Goal: Information Seeking & Learning: Compare options

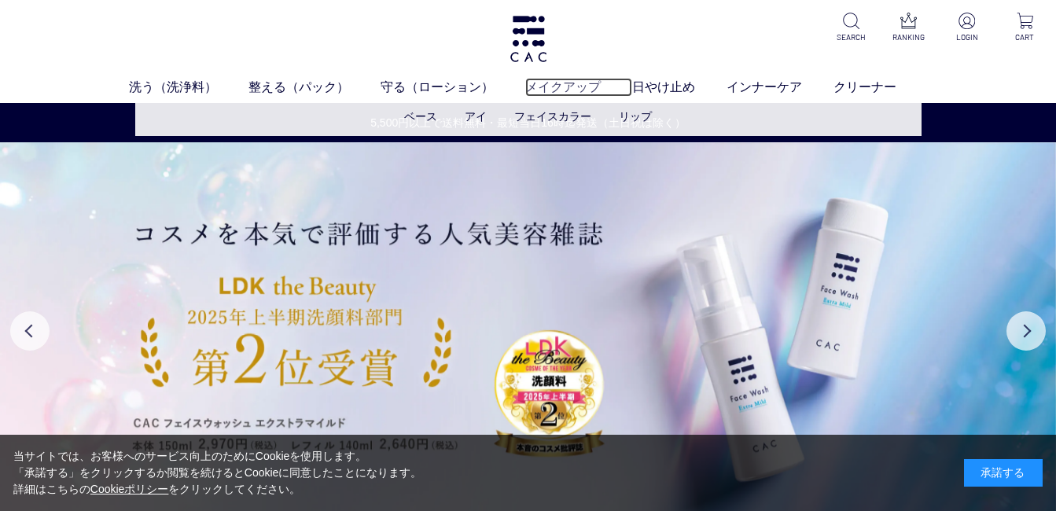
click at [550, 90] on link "メイクアップ" at bounding box center [578, 87] width 107 height 19
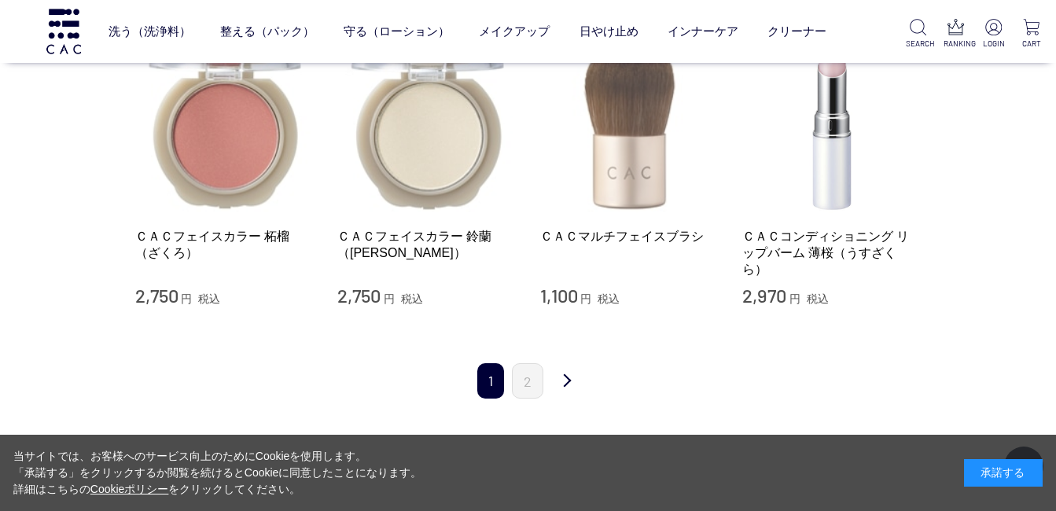
scroll to position [1572, 0]
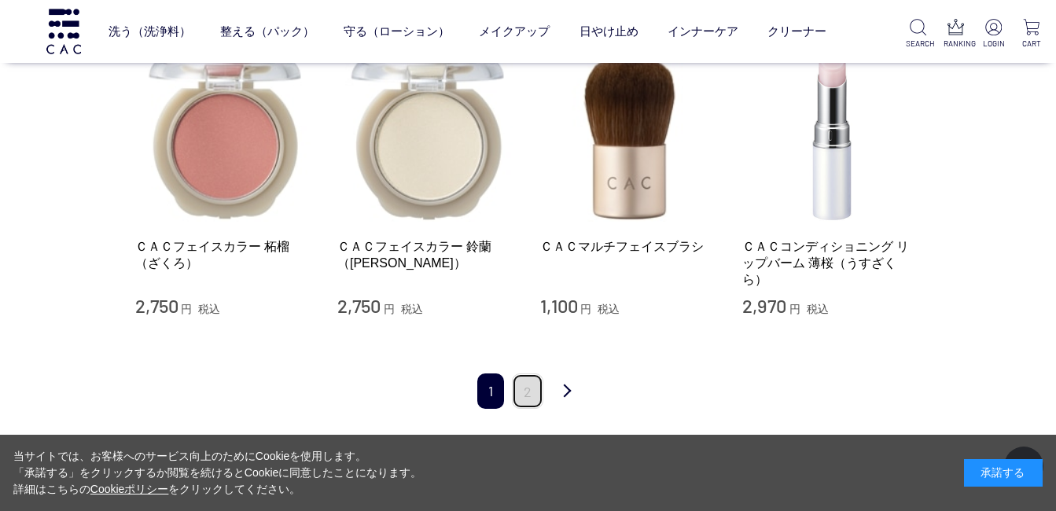
click at [514, 377] on link "2" at bounding box center [527, 390] width 31 height 35
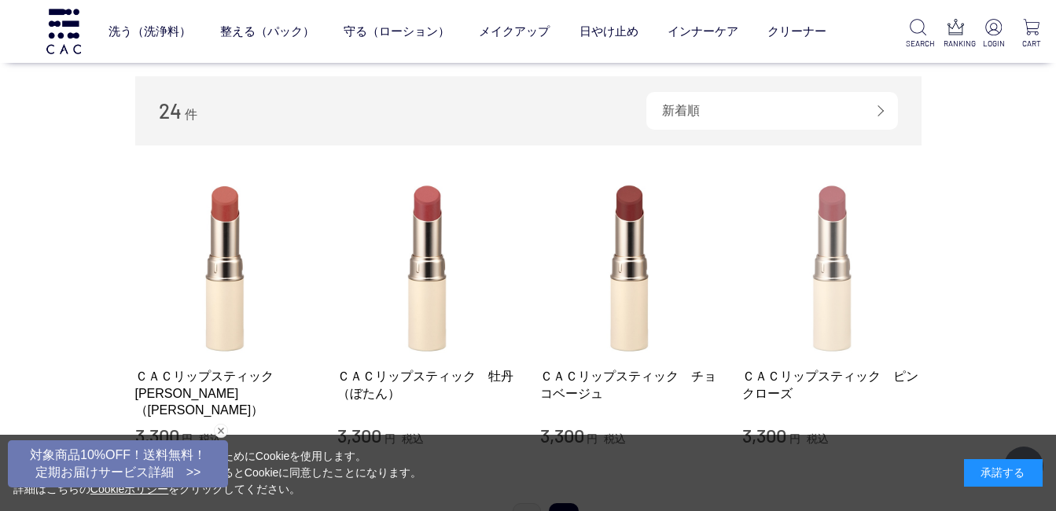
scroll to position [393, 0]
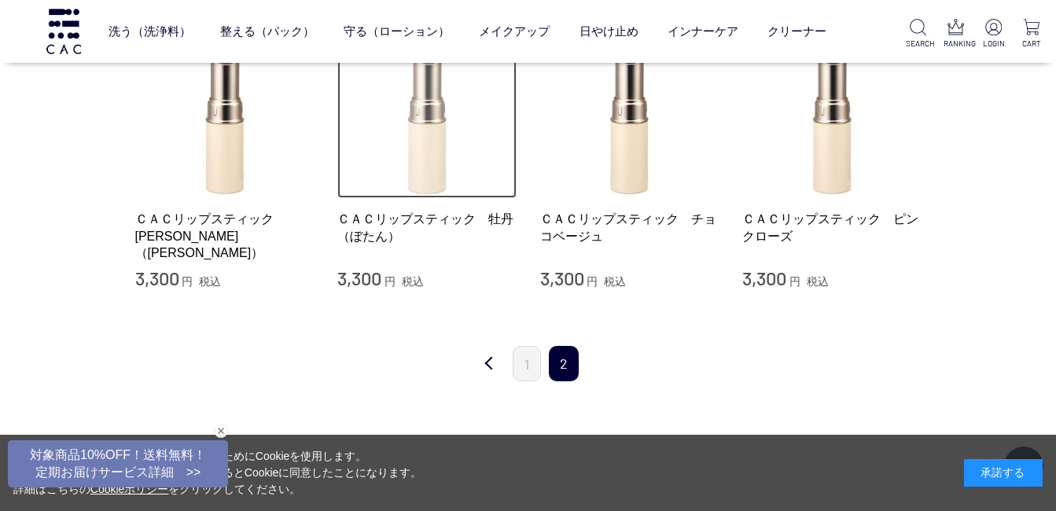
click at [422, 149] on img at bounding box center [426, 109] width 179 height 179
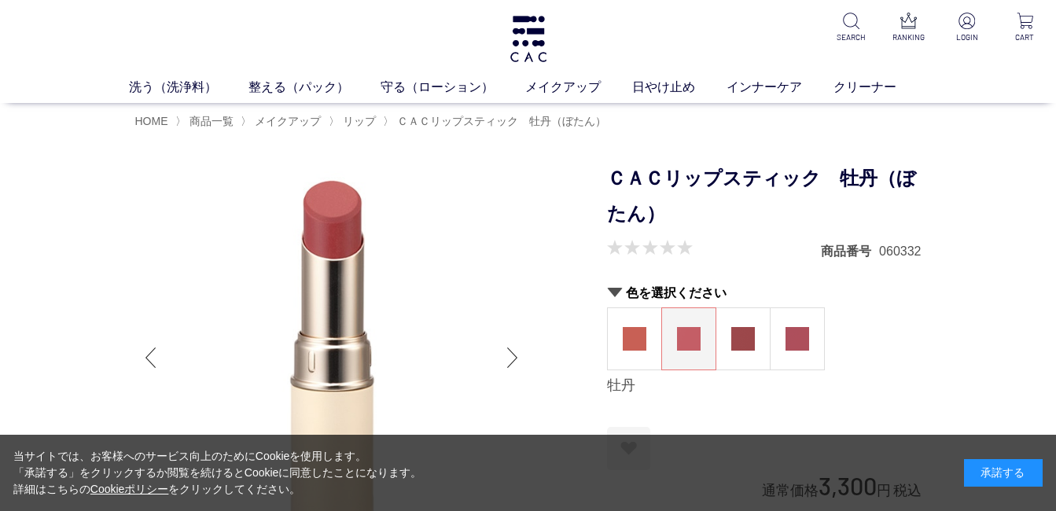
scroll to position [314, 0]
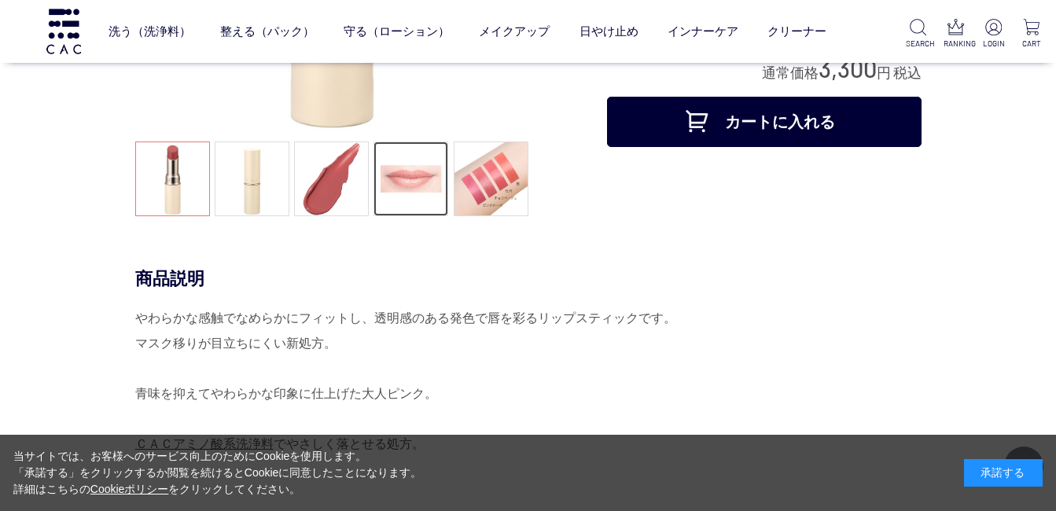
click at [410, 183] on link at bounding box center [410, 179] width 75 height 75
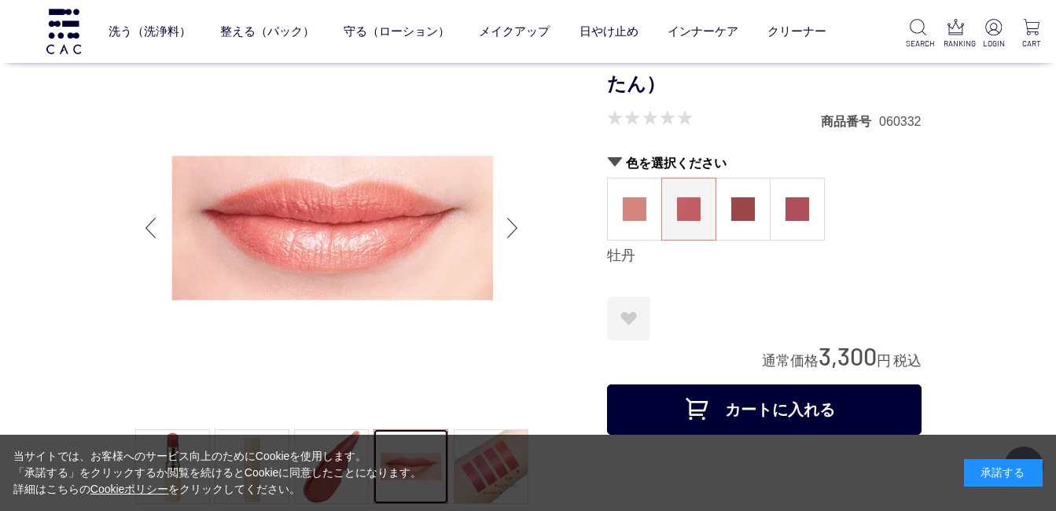
scroll to position [0, 0]
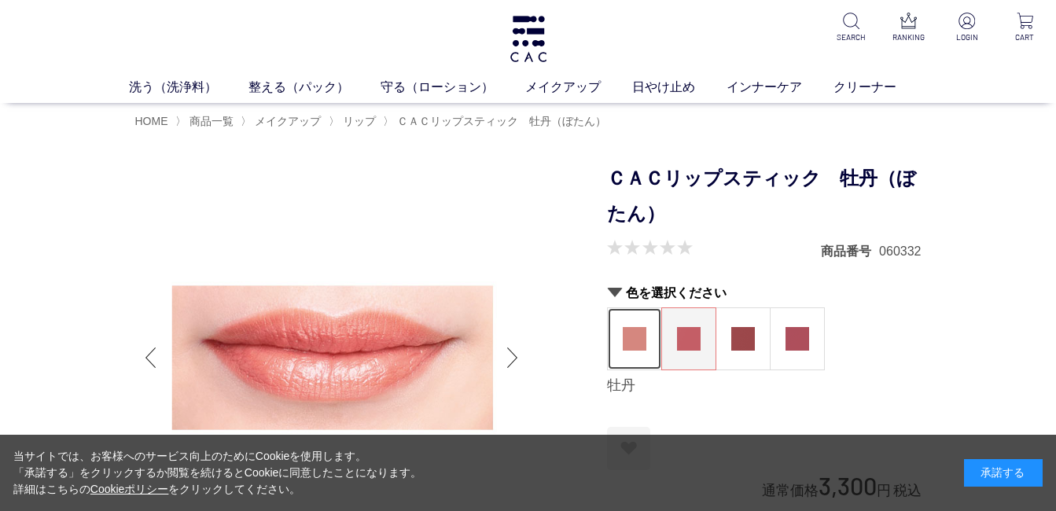
click at [617, 336] on figure at bounding box center [634, 338] width 53 height 61
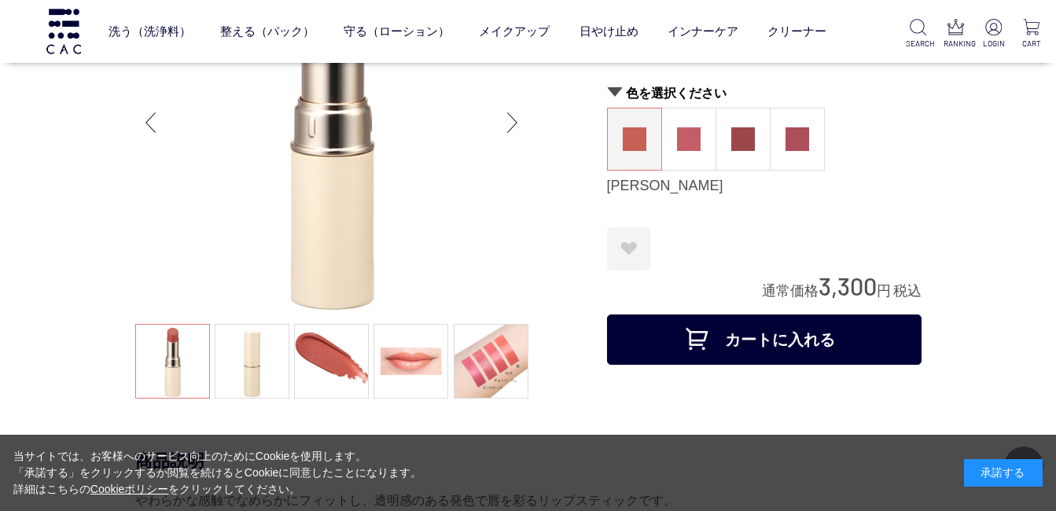
scroll to position [314, 0]
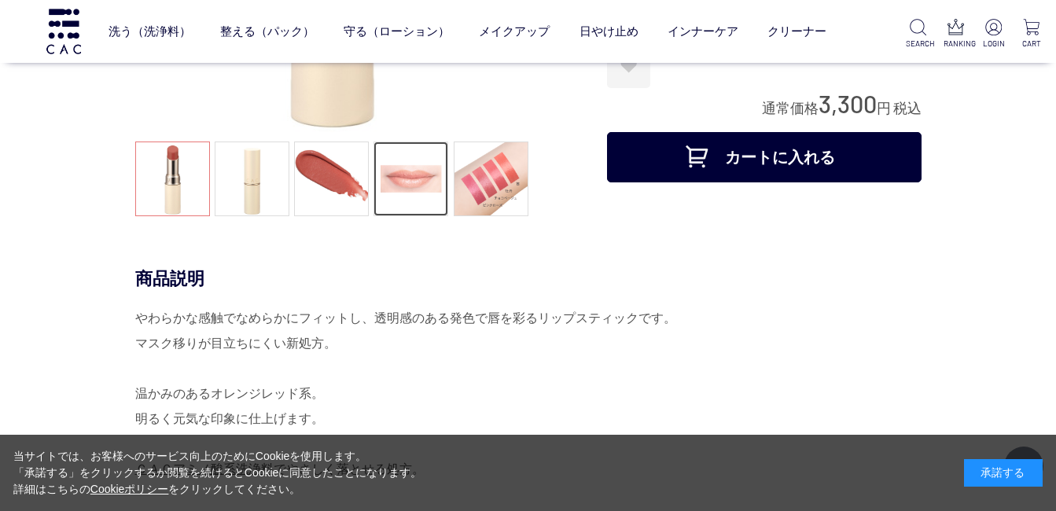
click at [436, 172] on link at bounding box center [410, 179] width 75 height 75
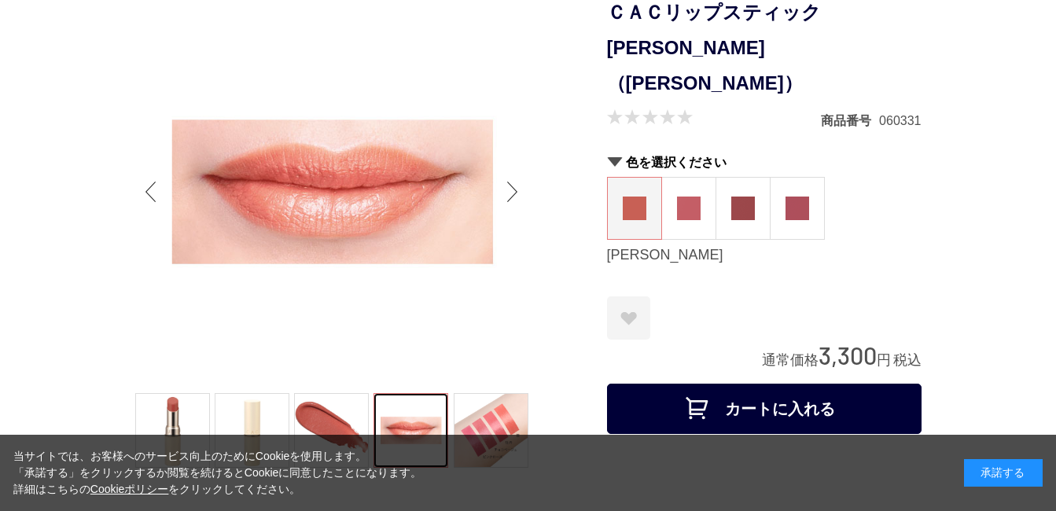
scroll to position [0, 0]
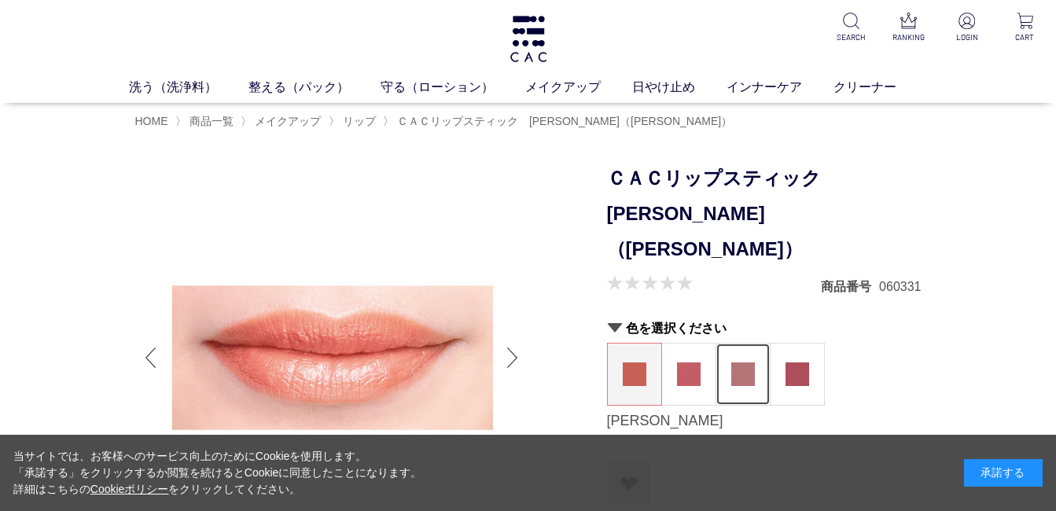
click at [750, 362] on img at bounding box center [743, 374] width 24 height 24
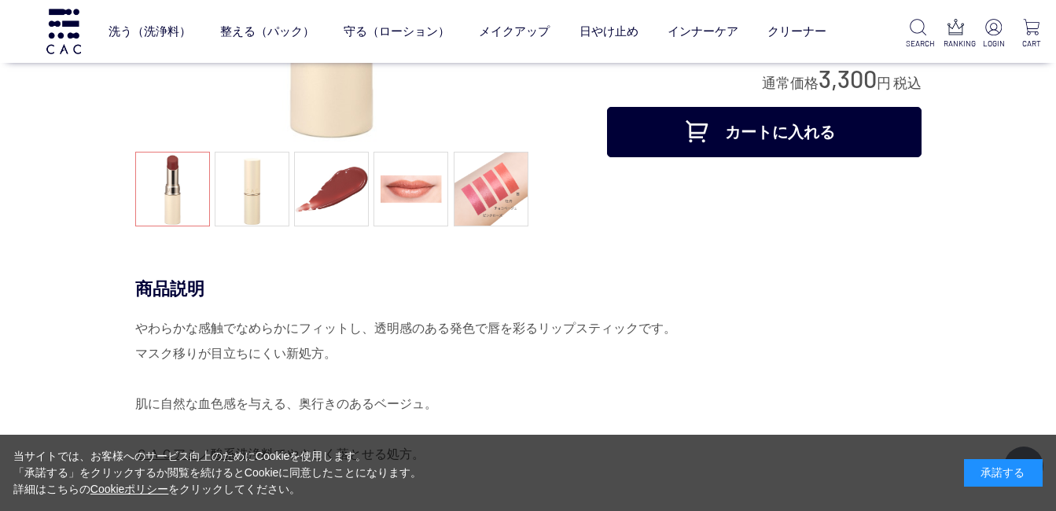
scroll to position [314, 0]
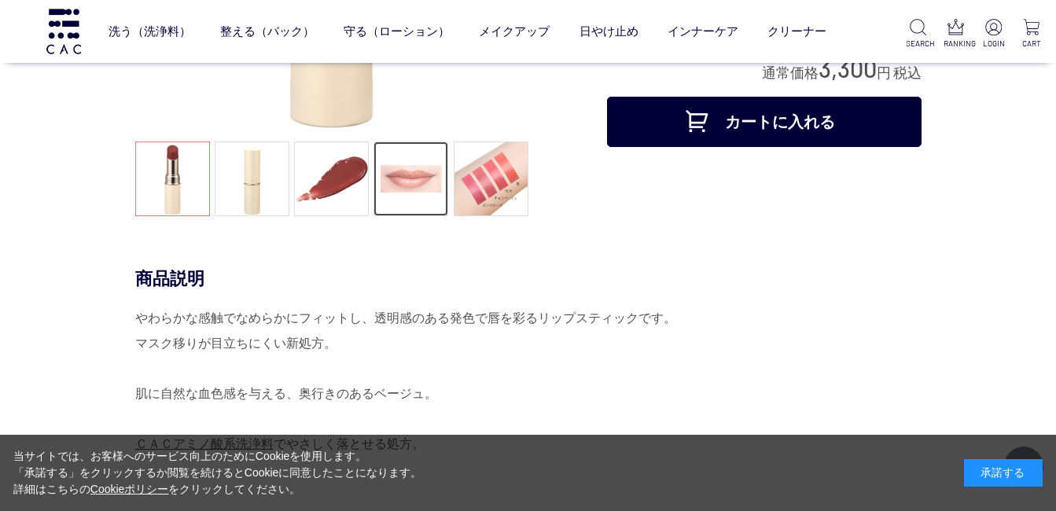
click at [396, 185] on link at bounding box center [410, 179] width 75 height 75
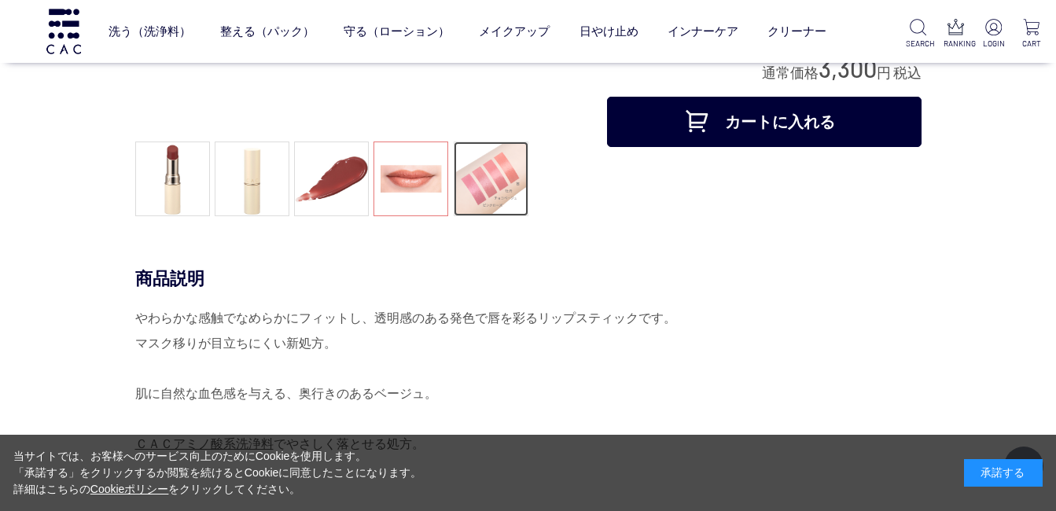
click at [498, 197] on link at bounding box center [491, 179] width 75 height 75
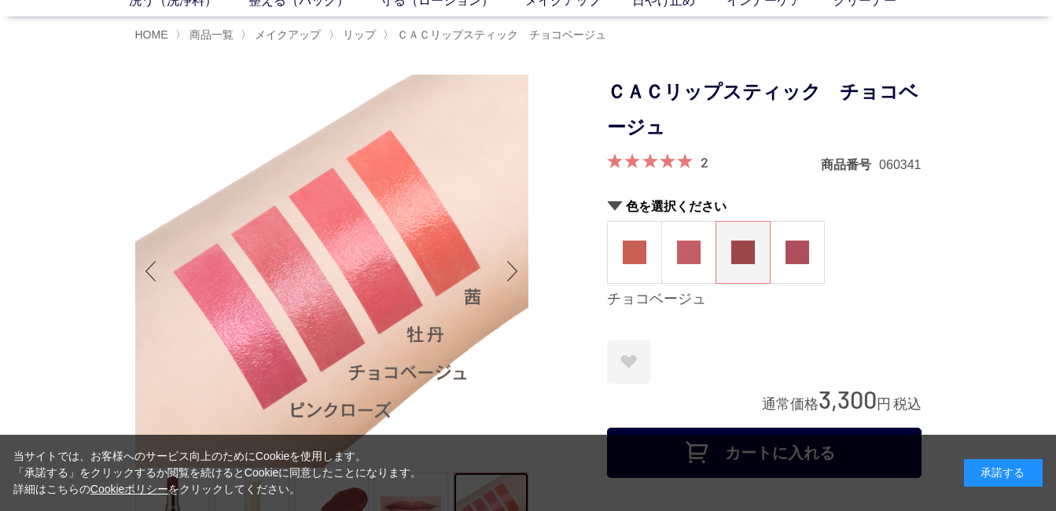
scroll to position [79, 0]
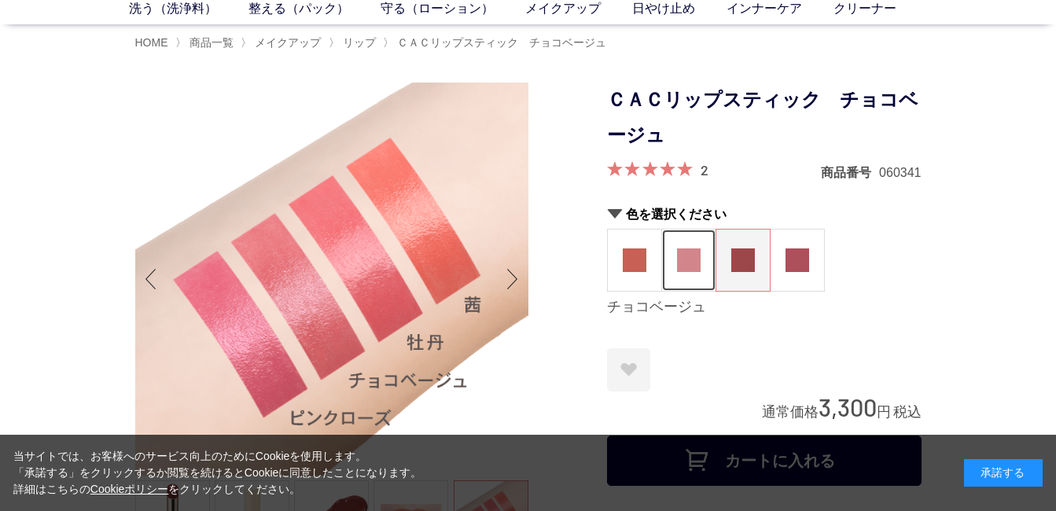
click at [704, 266] on figure at bounding box center [688, 260] width 53 height 61
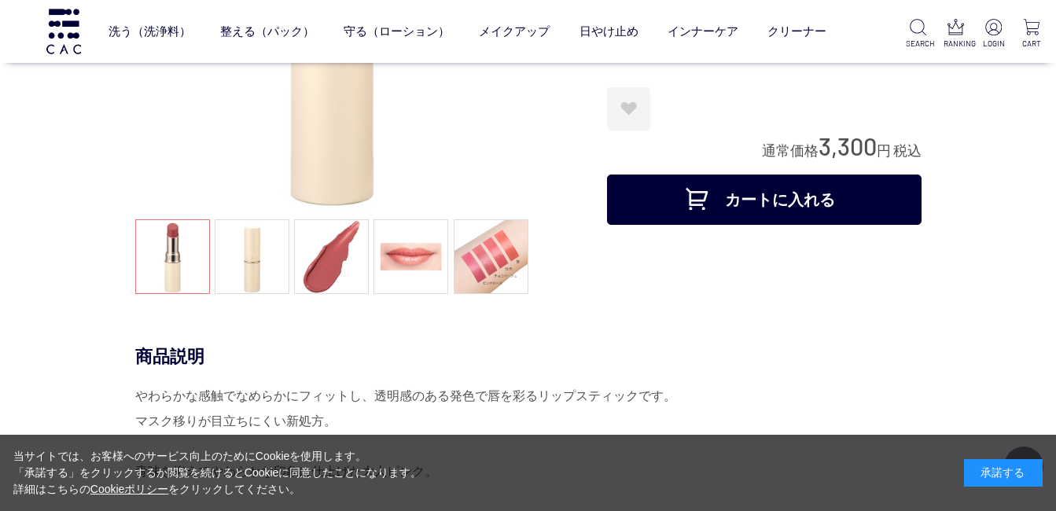
scroll to position [236, 0]
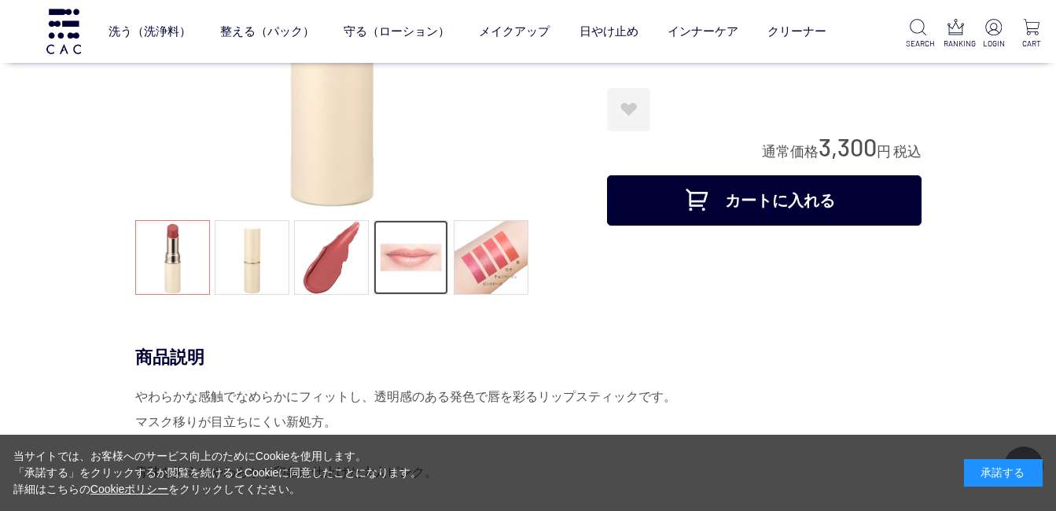
click at [406, 270] on link at bounding box center [410, 257] width 75 height 75
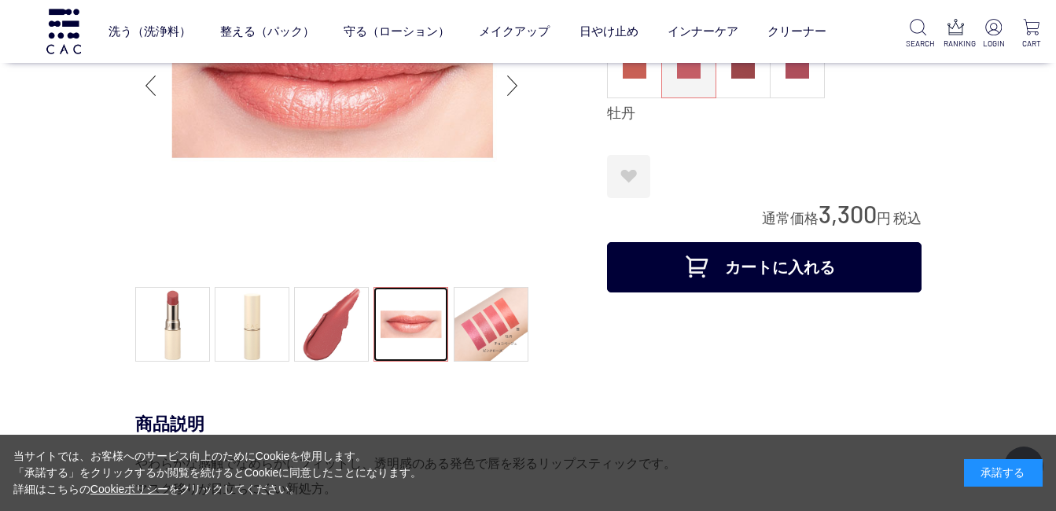
scroll to position [79, 0]
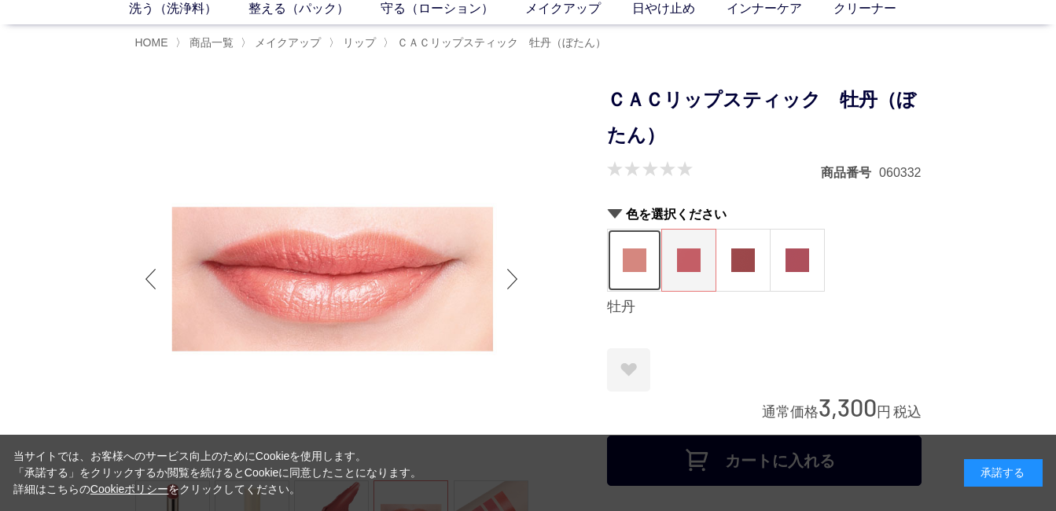
click at [626, 253] on img at bounding box center [635, 260] width 24 height 24
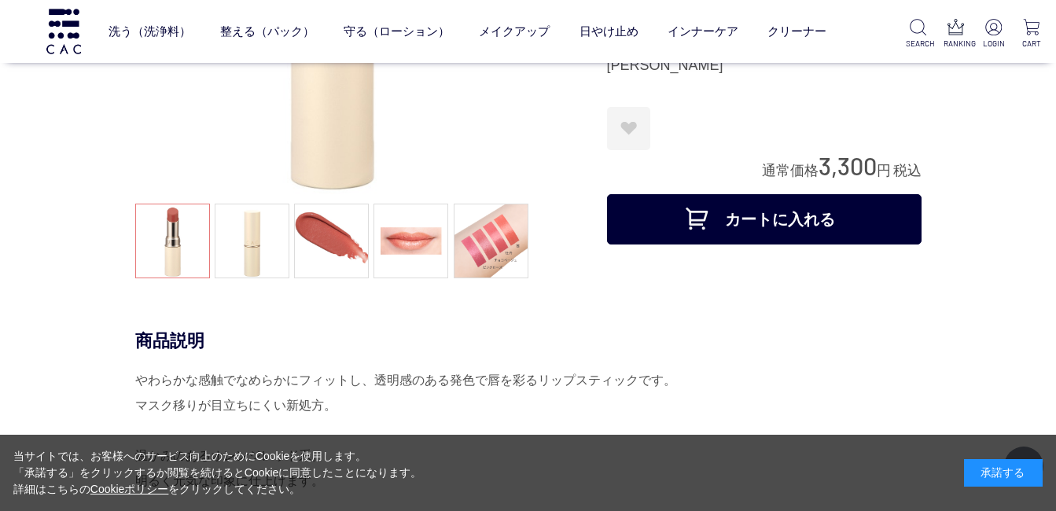
scroll to position [236, 0]
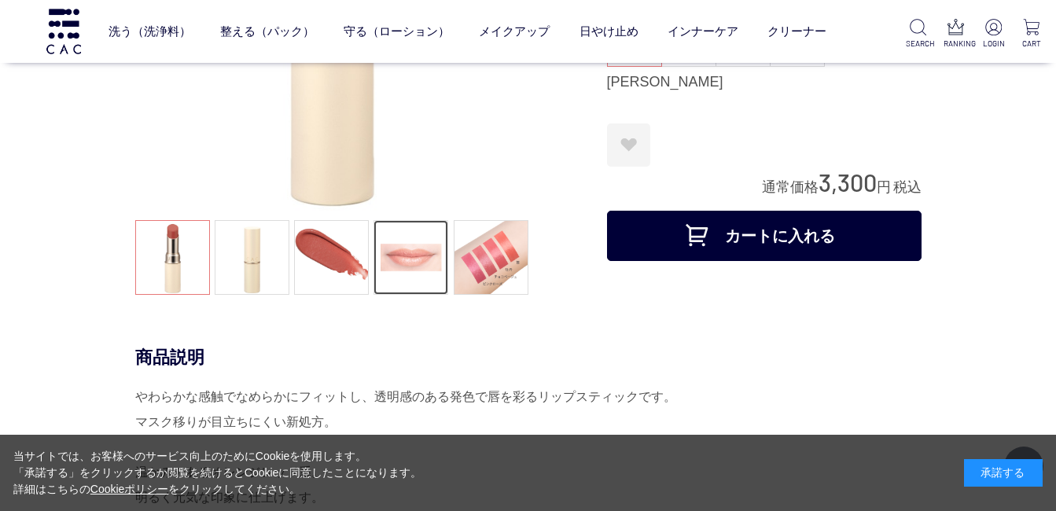
click at [417, 240] on link at bounding box center [410, 257] width 75 height 75
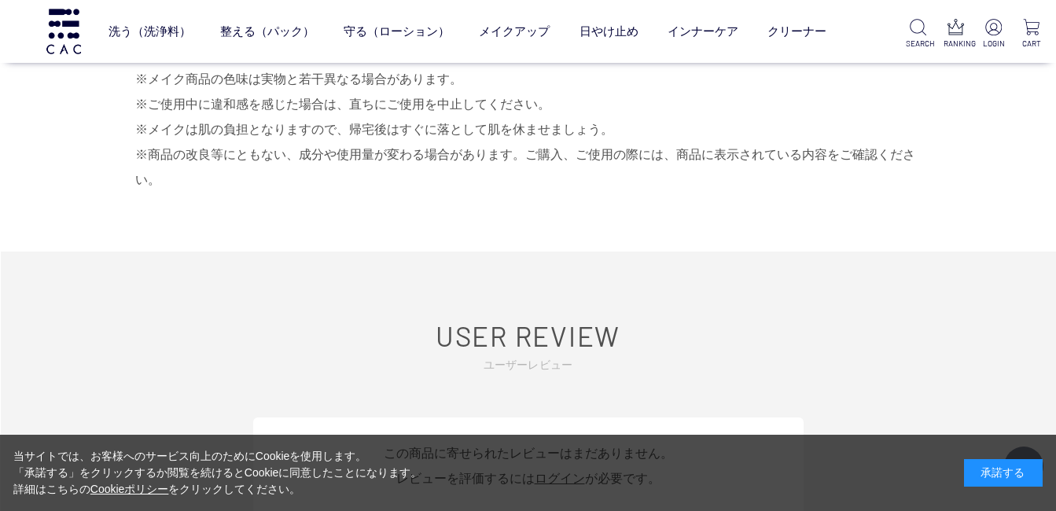
scroll to position [1336, 0]
